Goal: Transaction & Acquisition: Obtain resource

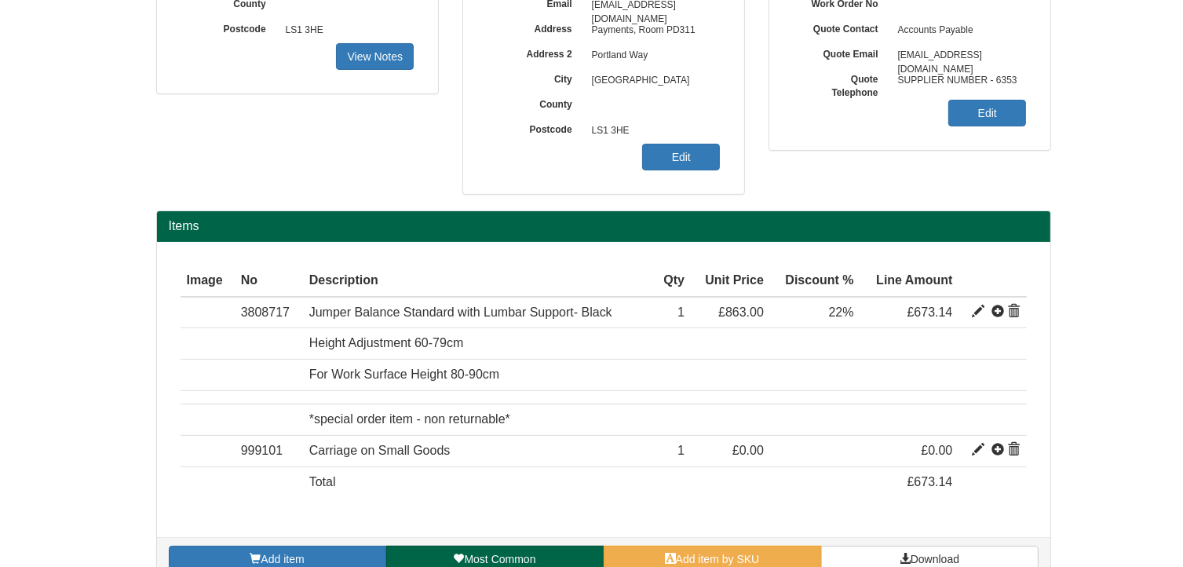
scroll to position [294, 0]
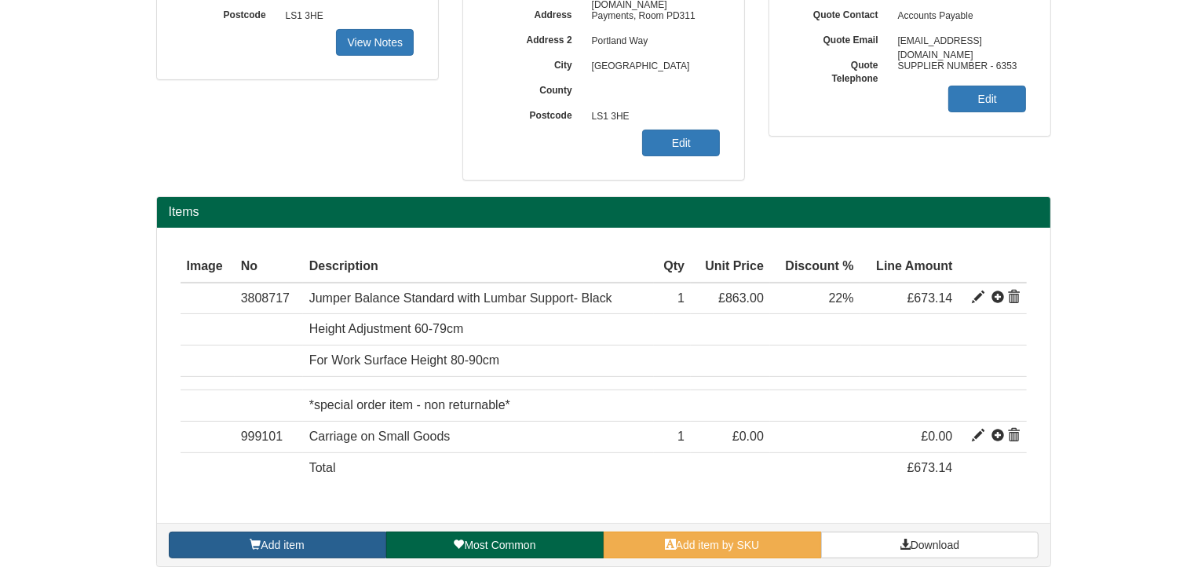
click at [345, 542] on link "Add item" at bounding box center [277, 544] width 217 height 27
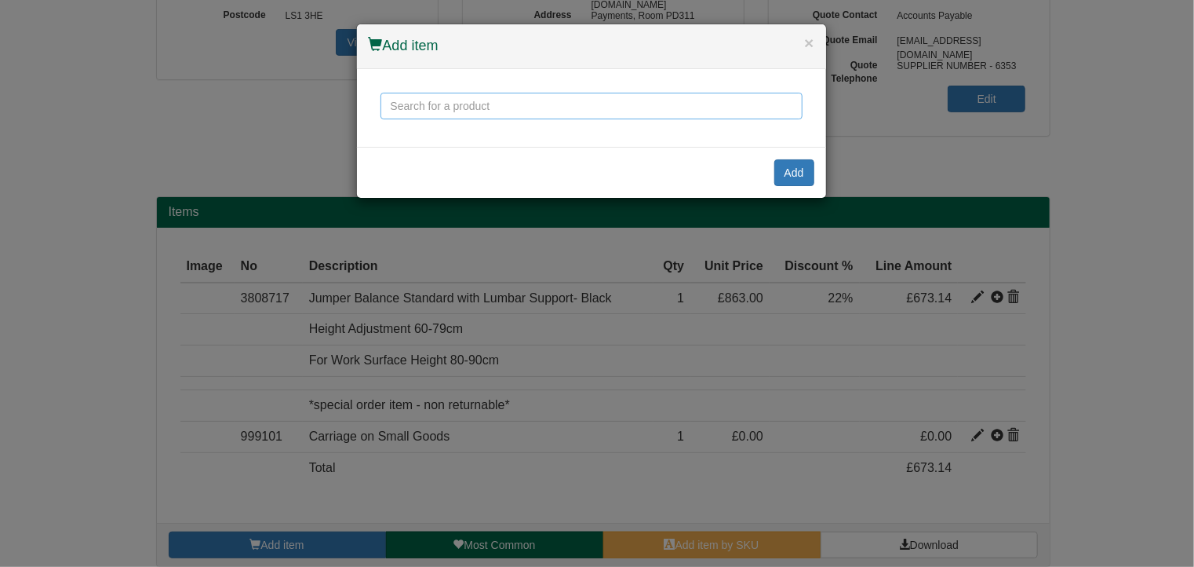
click at [443, 108] on input "text" at bounding box center [592, 106] width 422 height 27
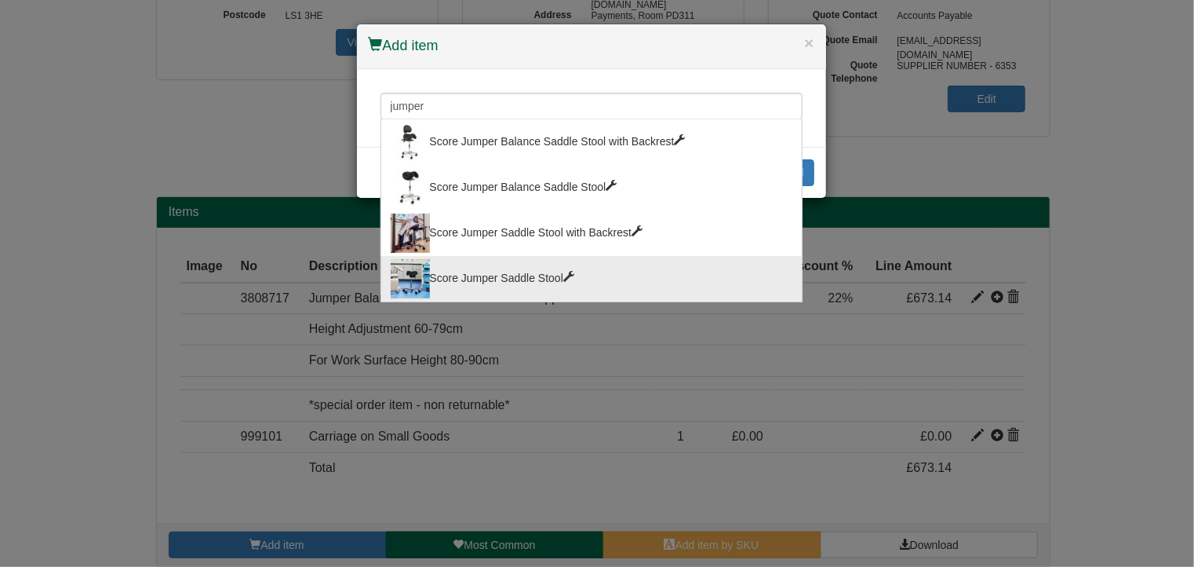
click at [501, 271] on div "Score Jumper Saddle Stool" at bounding box center [592, 278] width 402 height 39
type input "Score Jumper Saddle Stool"
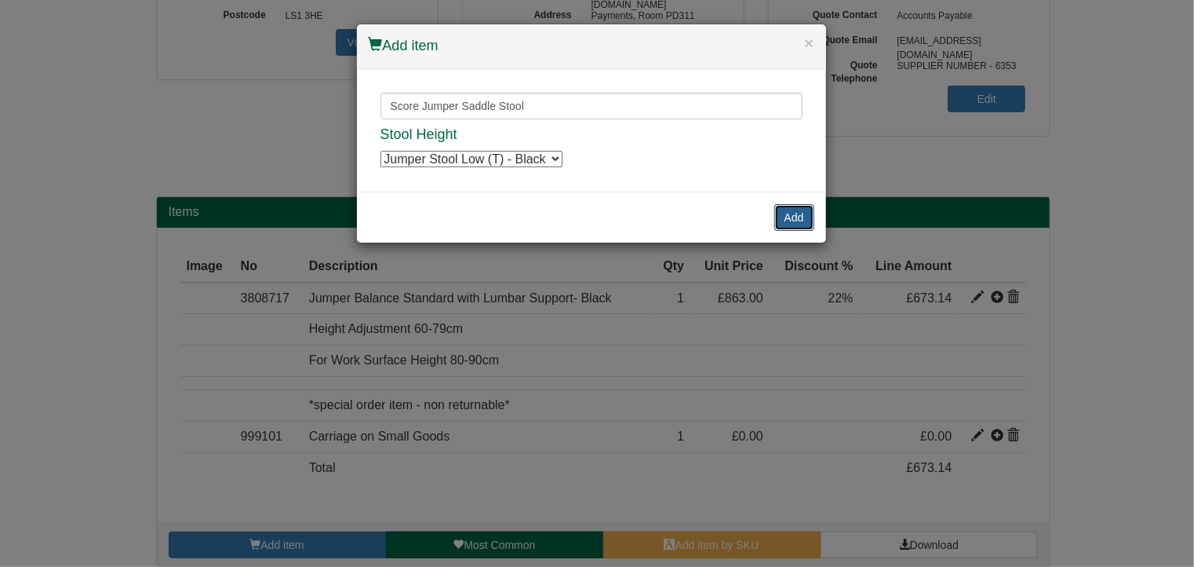
click at [791, 221] on button "Add" at bounding box center [795, 217] width 40 height 27
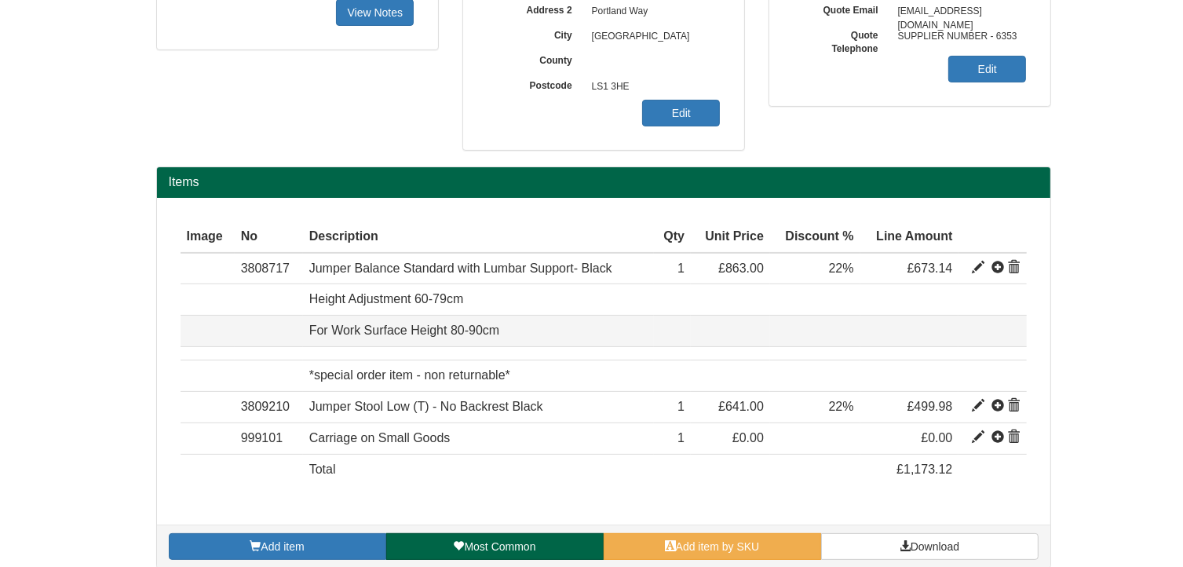
scroll to position [337, 0]
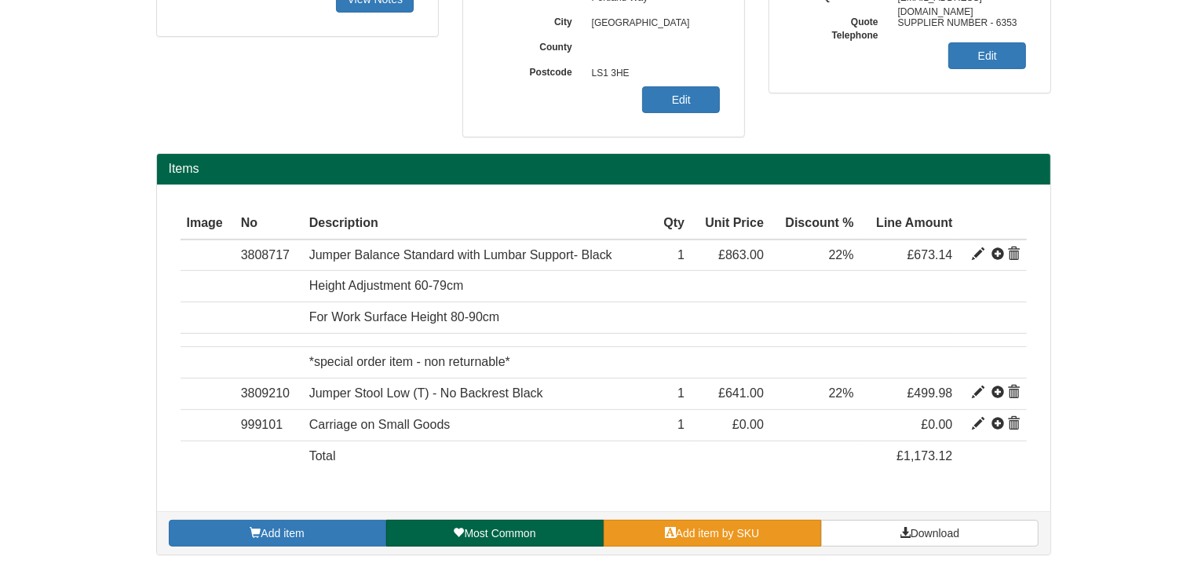
click at [720, 528] on span "Add item by SKU" at bounding box center [718, 533] width 84 height 13
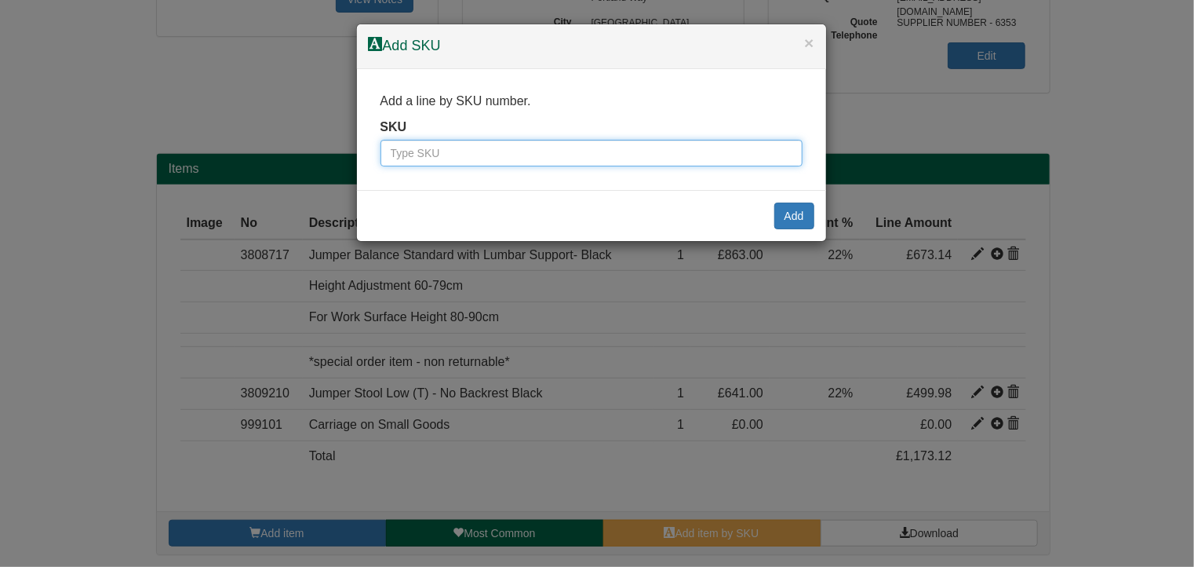
click at [637, 145] on input "text" at bounding box center [592, 153] width 422 height 27
type input "3808715"
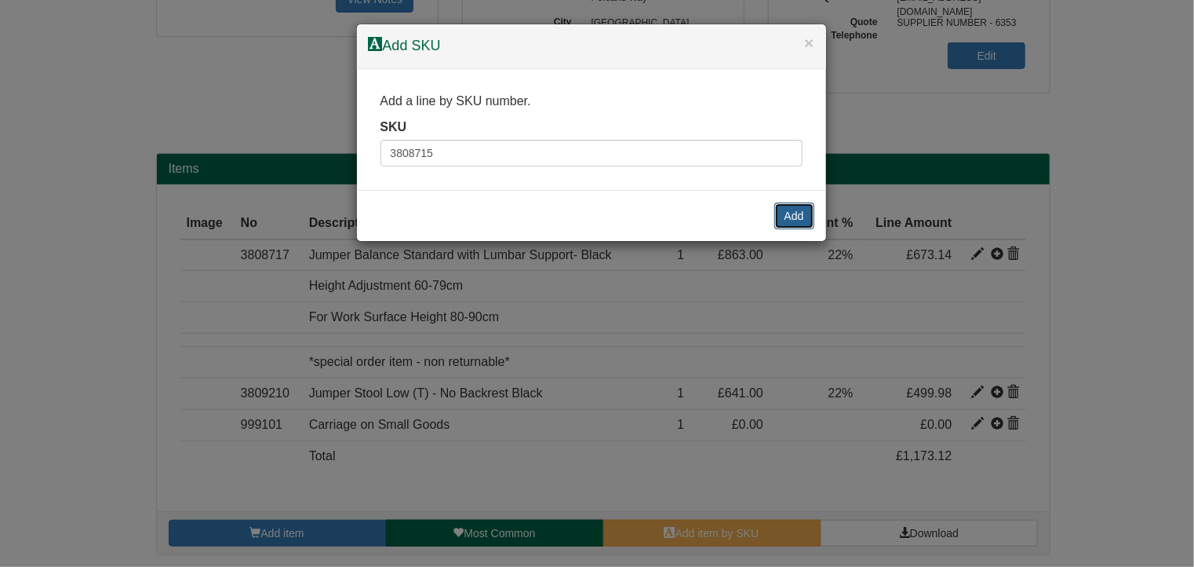
click at [797, 212] on button "Add" at bounding box center [795, 215] width 40 height 27
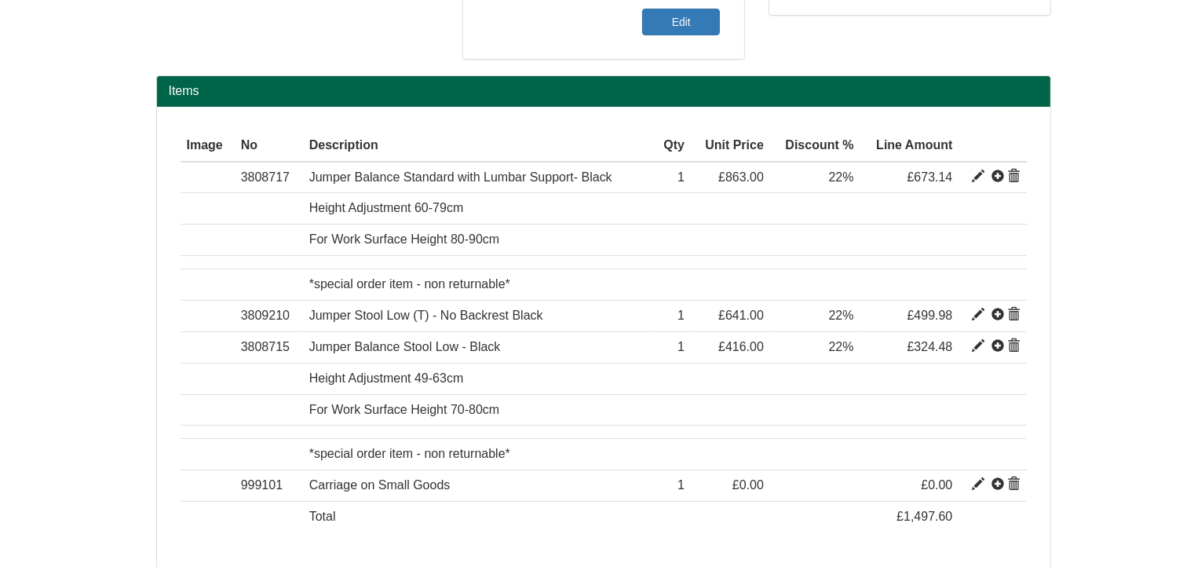
scroll to position [415, 0]
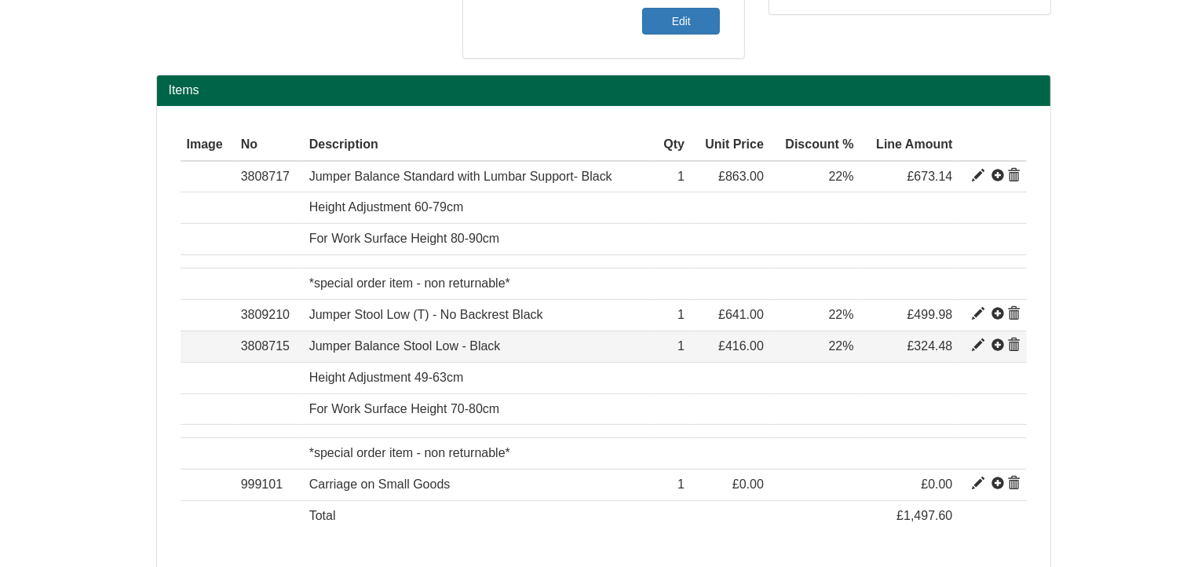
click at [977, 339] on span at bounding box center [978, 345] width 13 height 13
type input "Jumper Balance Stool Low - Black"
type input "Stamskin (Vinyl) Fabric"
type input "285.02"
type input "416.00"
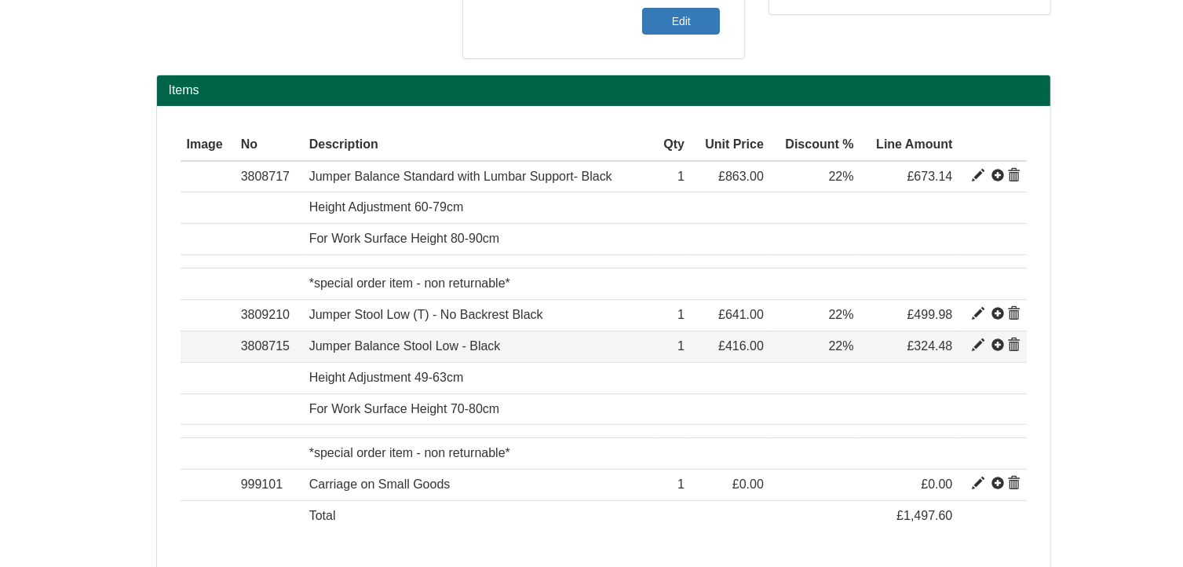
type input "416.00"
type input "1"
type input "22.00"
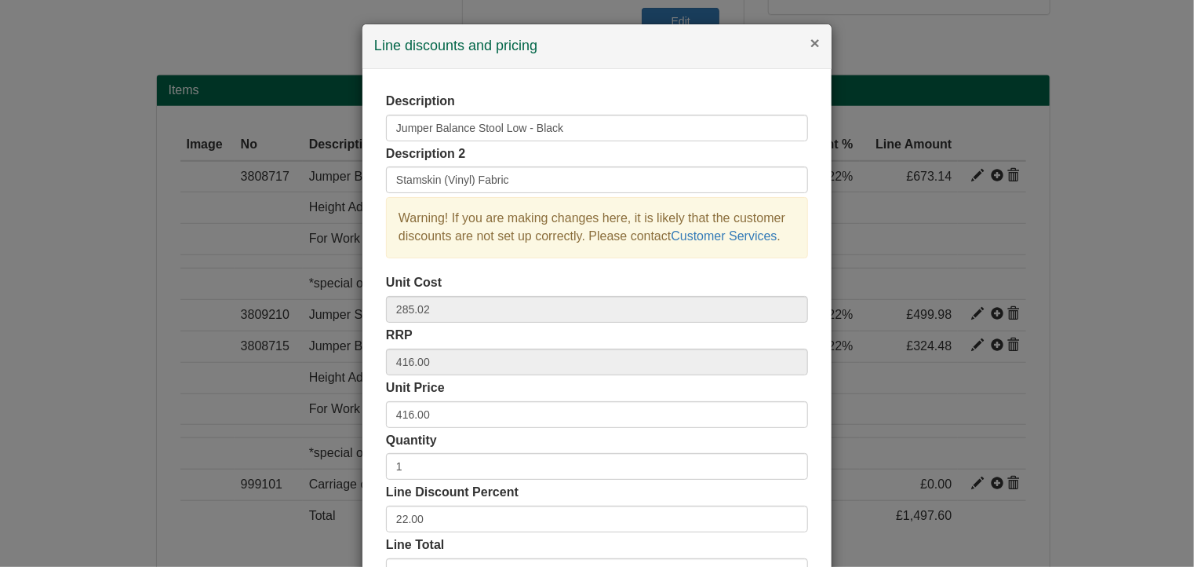
click at [811, 39] on button "×" at bounding box center [815, 43] width 9 height 16
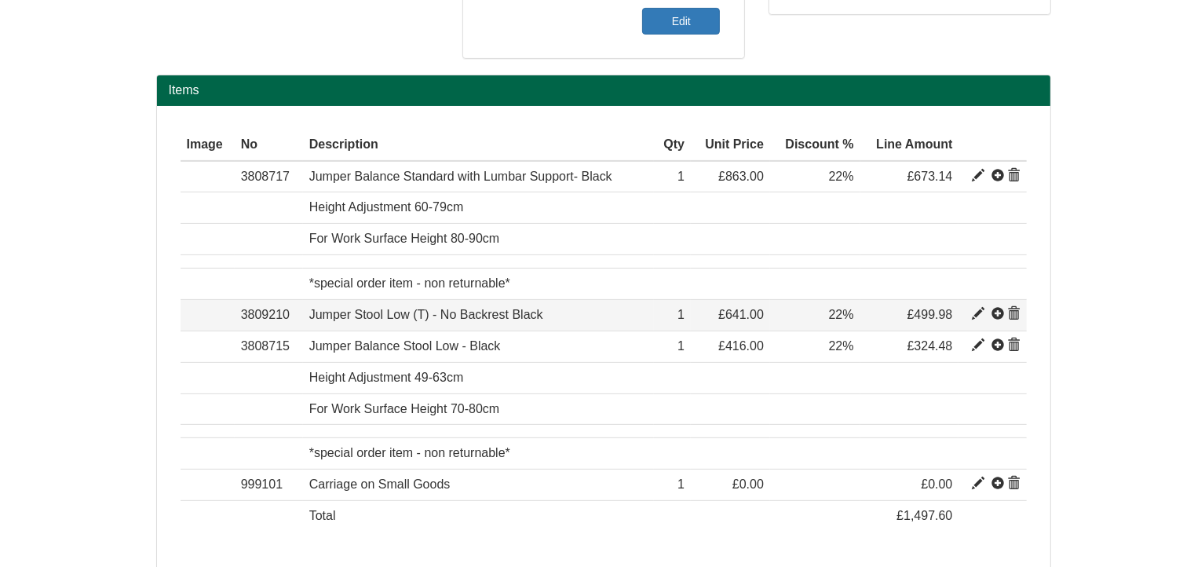
click at [1016, 315] on span at bounding box center [1014, 314] width 13 height 13
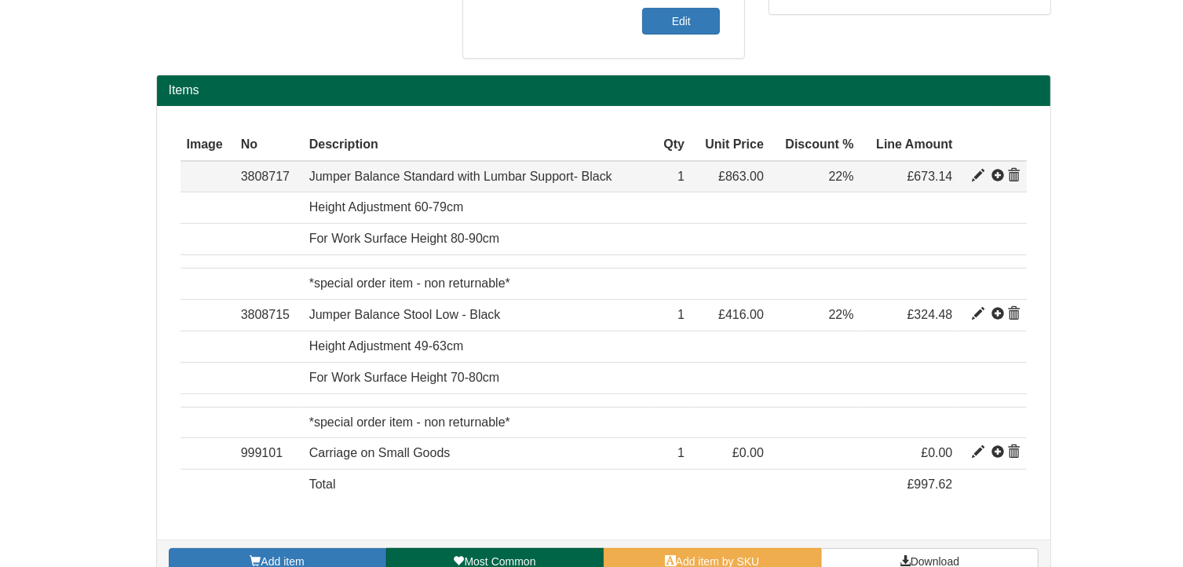
click at [1017, 173] on span at bounding box center [1014, 176] width 13 height 13
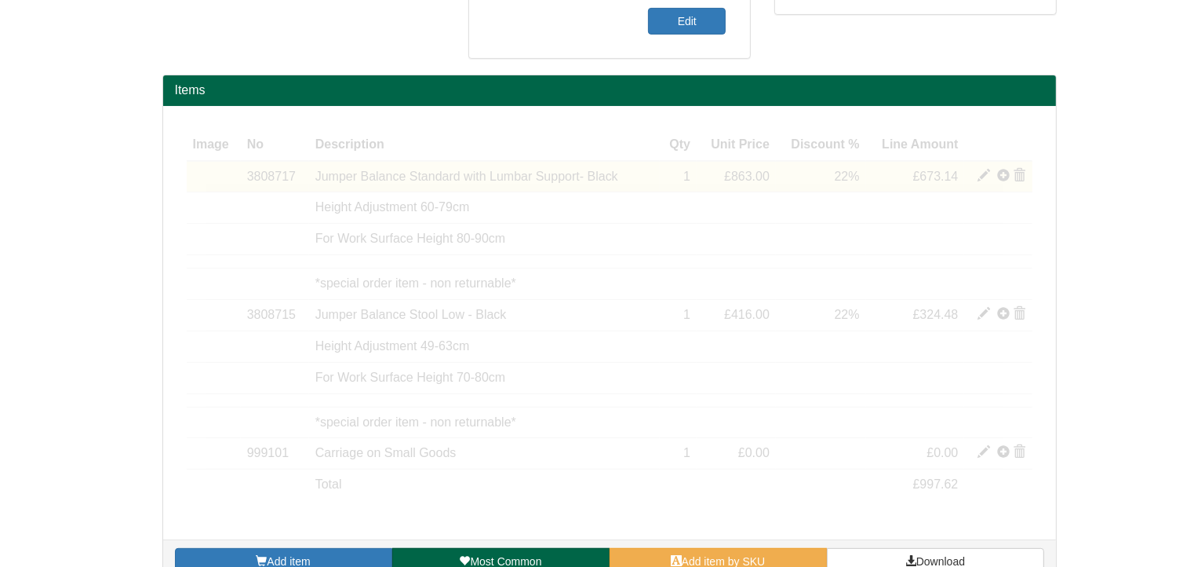
scroll to position [305, 0]
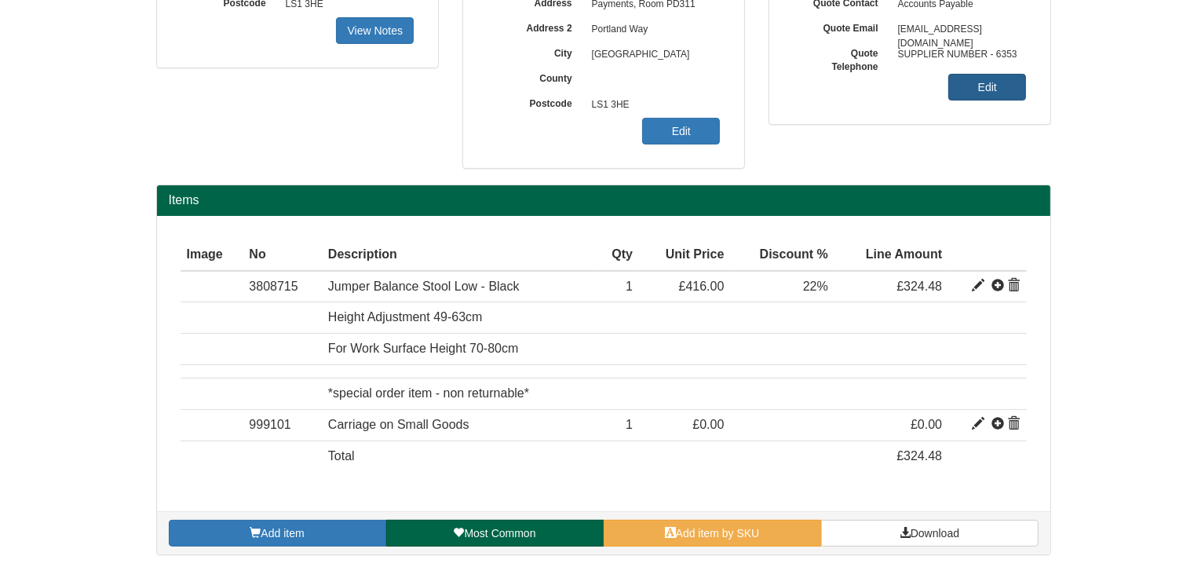
click at [992, 92] on link "Edit" at bounding box center [987, 87] width 78 height 27
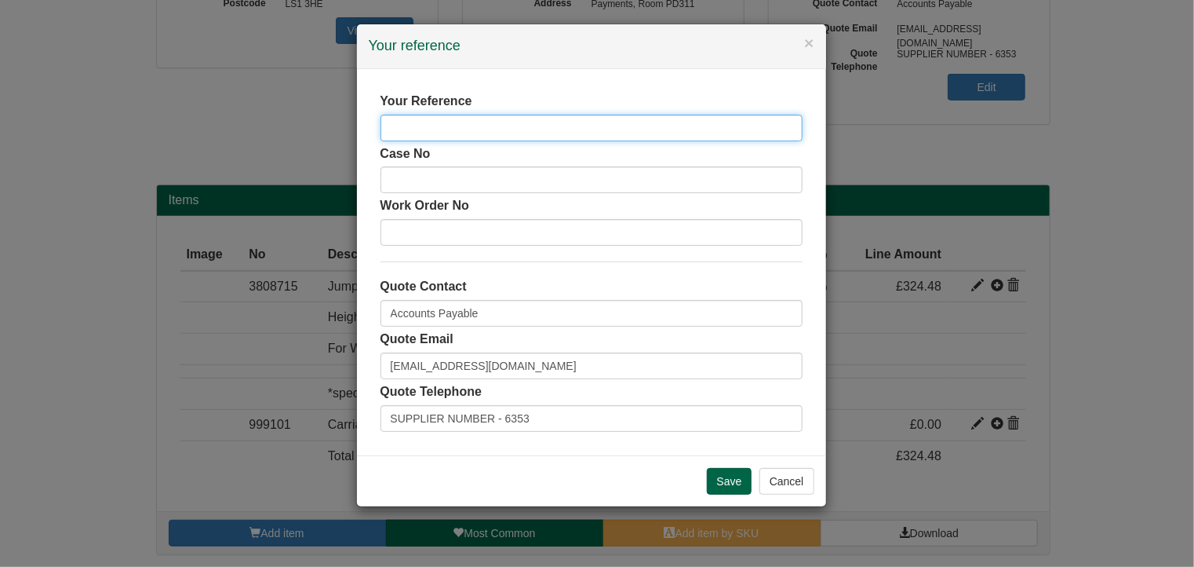
click at [574, 120] on input "text" at bounding box center [592, 128] width 422 height 27
type input "[PERSON_NAME]"
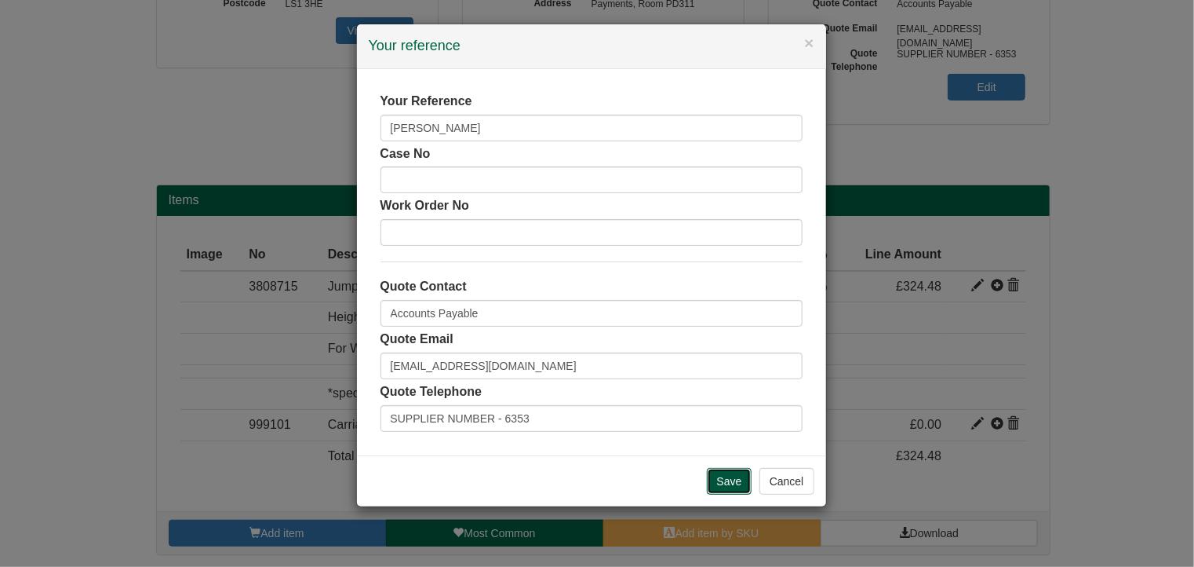
click at [733, 483] on input "Save" at bounding box center [730, 481] width 46 height 27
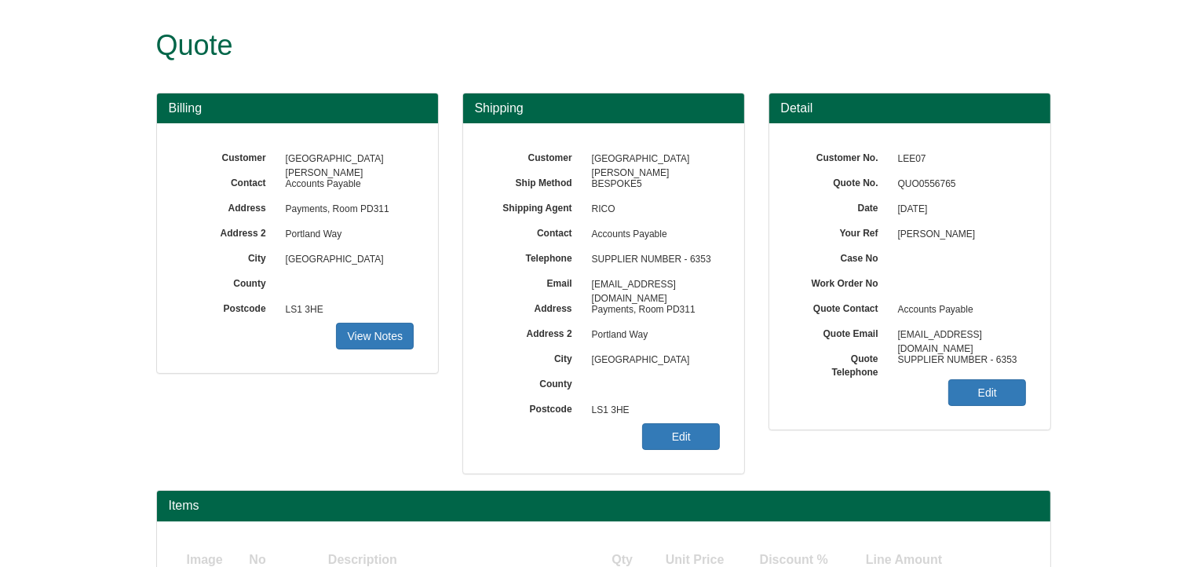
scroll to position [305, 0]
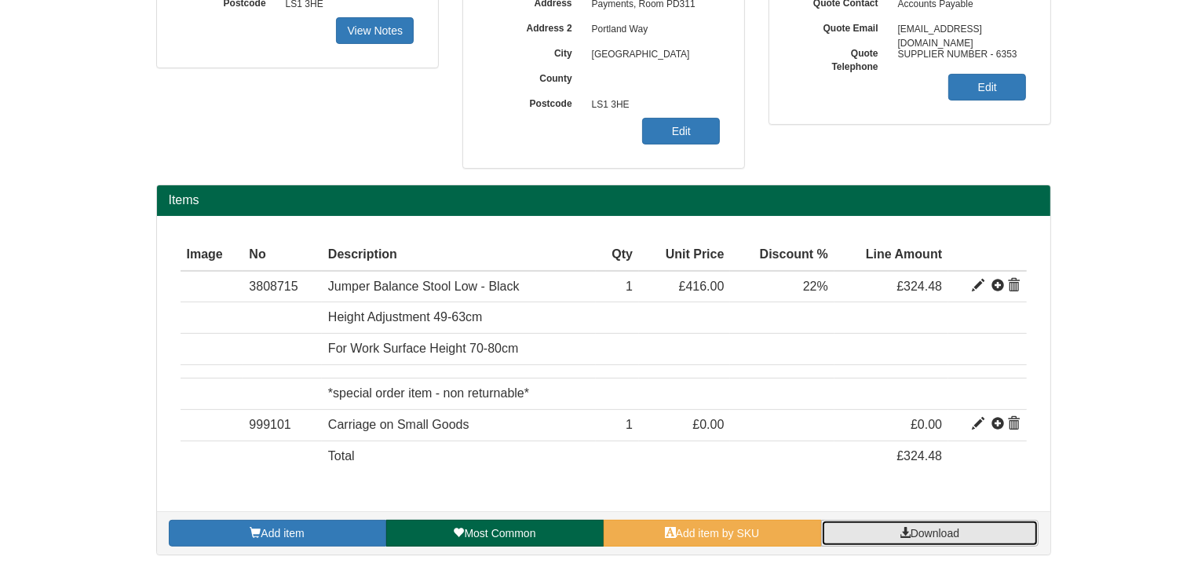
click at [989, 534] on link "Download" at bounding box center [929, 533] width 217 height 27
